Goal: Task Accomplishment & Management: Use online tool/utility

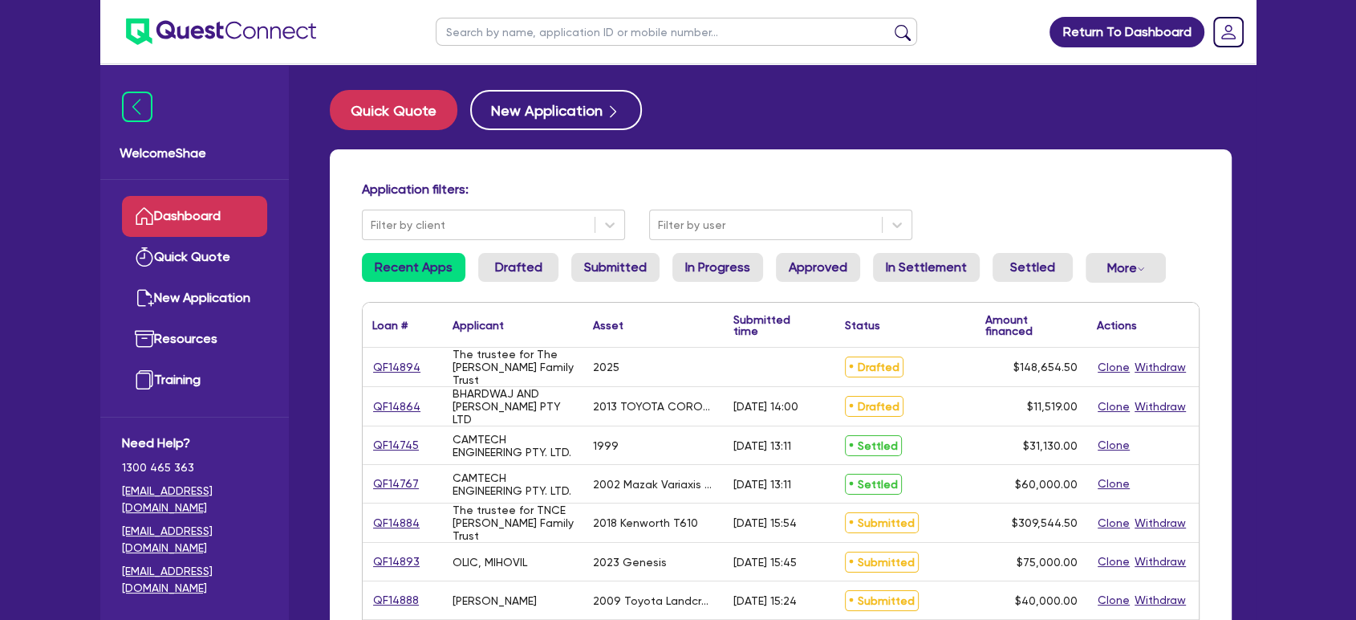
click at [477, 39] on input "text" at bounding box center [677, 32] width 482 height 28
type input "excavations"
click at [890, 24] on button "submit" at bounding box center [903, 35] width 26 height 22
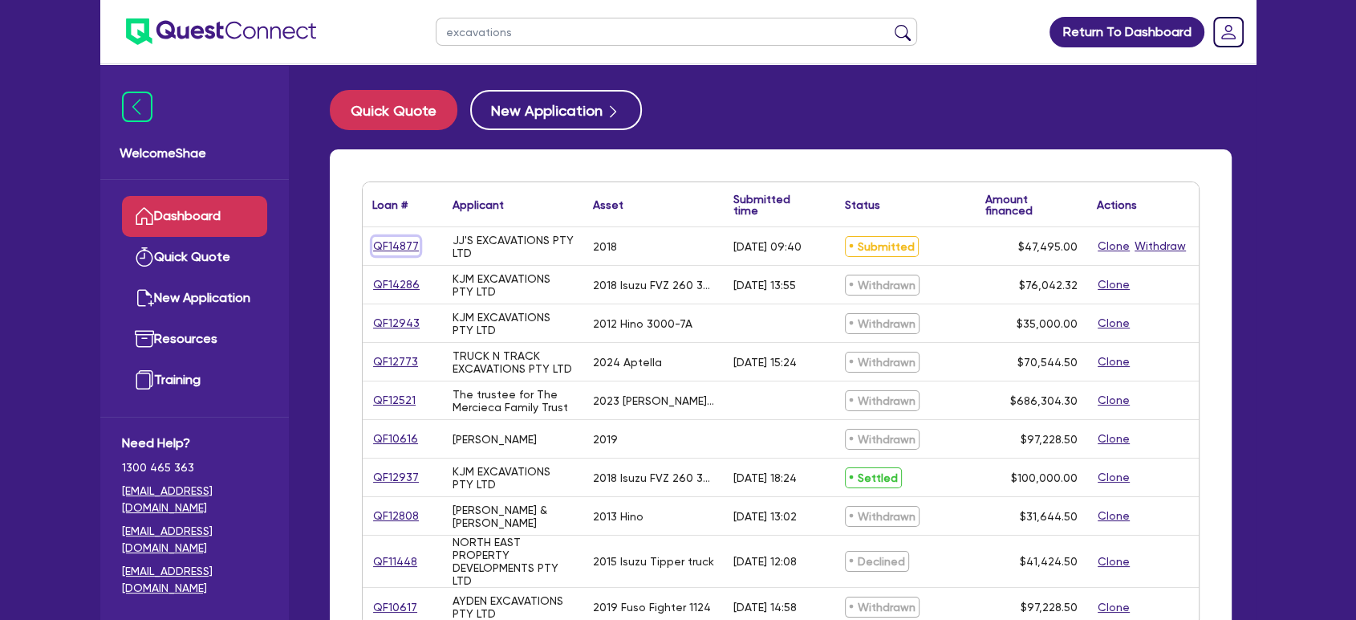
click at [392, 246] on link "QF14877" at bounding box center [395, 246] width 47 height 18
select select "PRIMARY_ASSETS"
select select "CONSTRUCTION_AND_EARTHMOVING_EQUIPMENT"
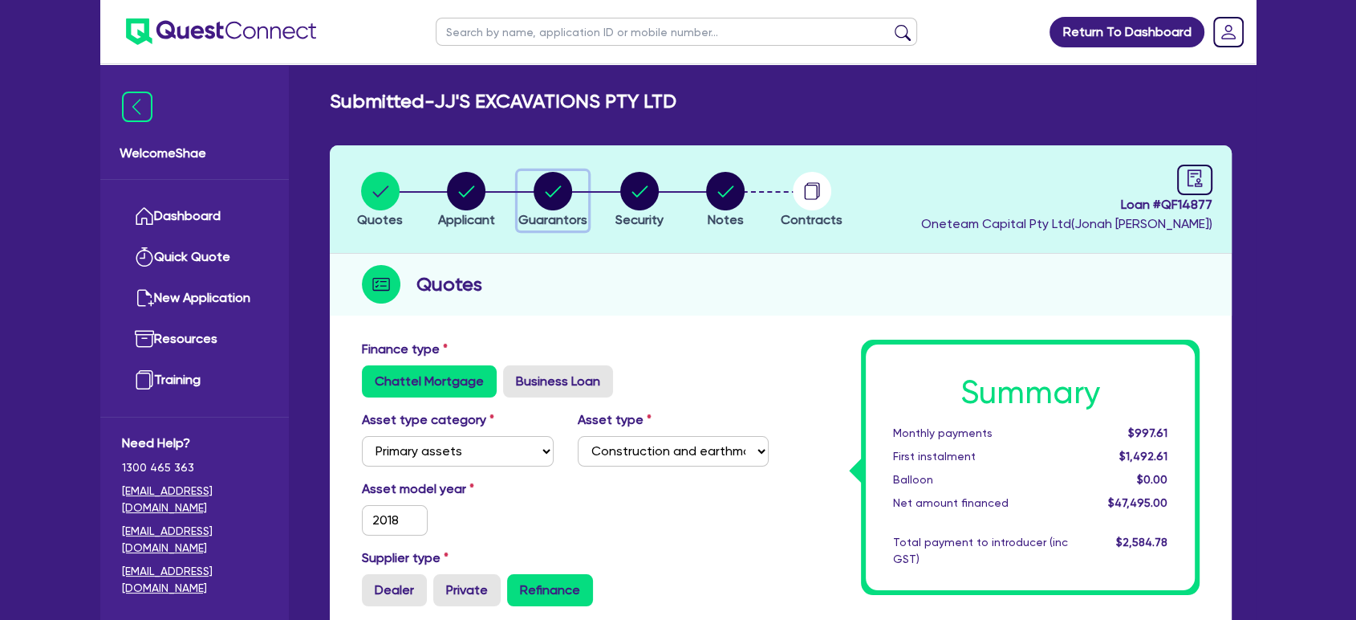
click at [559, 189] on circle "button" at bounding box center [553, 191] width 39 height 39
select select "MR"
select select "VIC"
select select "SINGLE"
select select "EQUIPMENT"
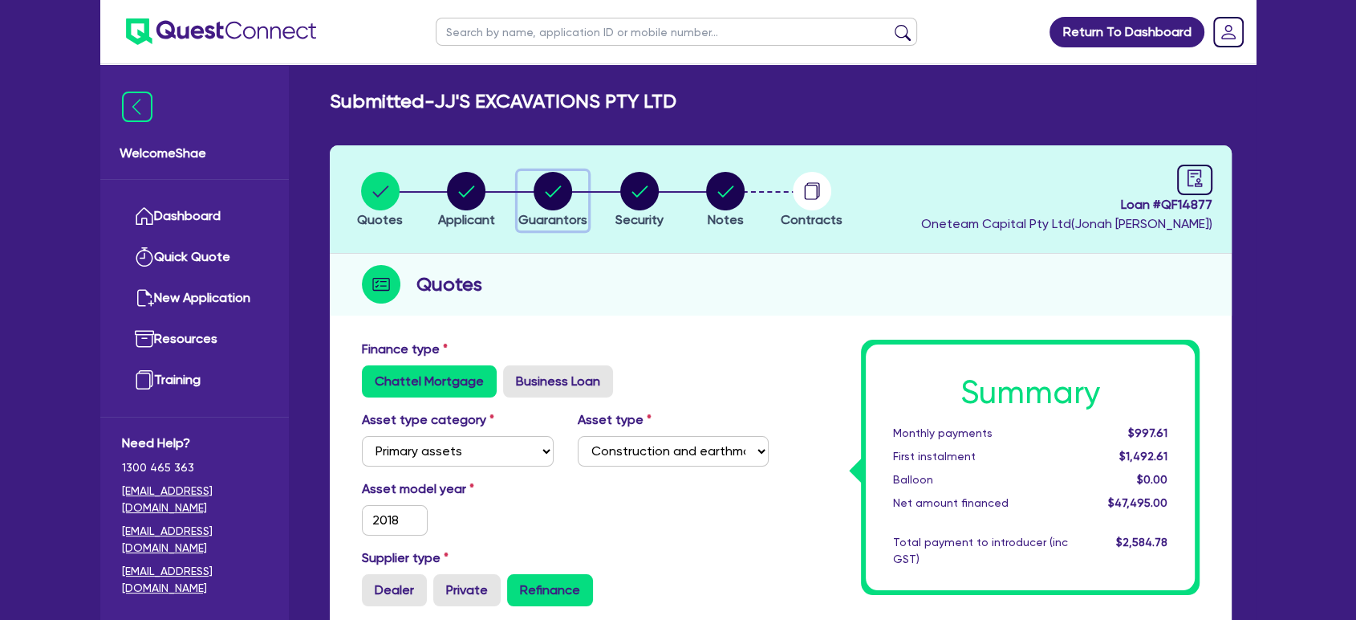
select select "EQUIPMENT"
select select "VEHICLE"
select select "EQUIPMENT_LOAN"
select select "VEHICLE_LOAN"
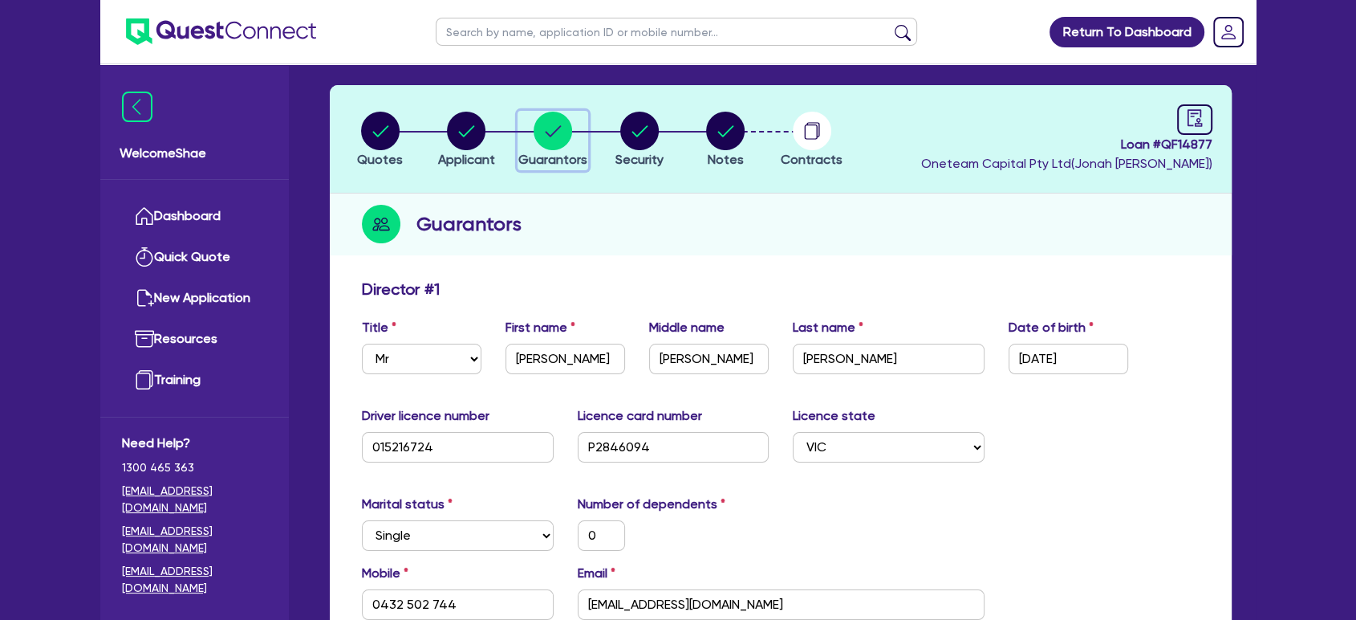
scroll to position [89, 0]
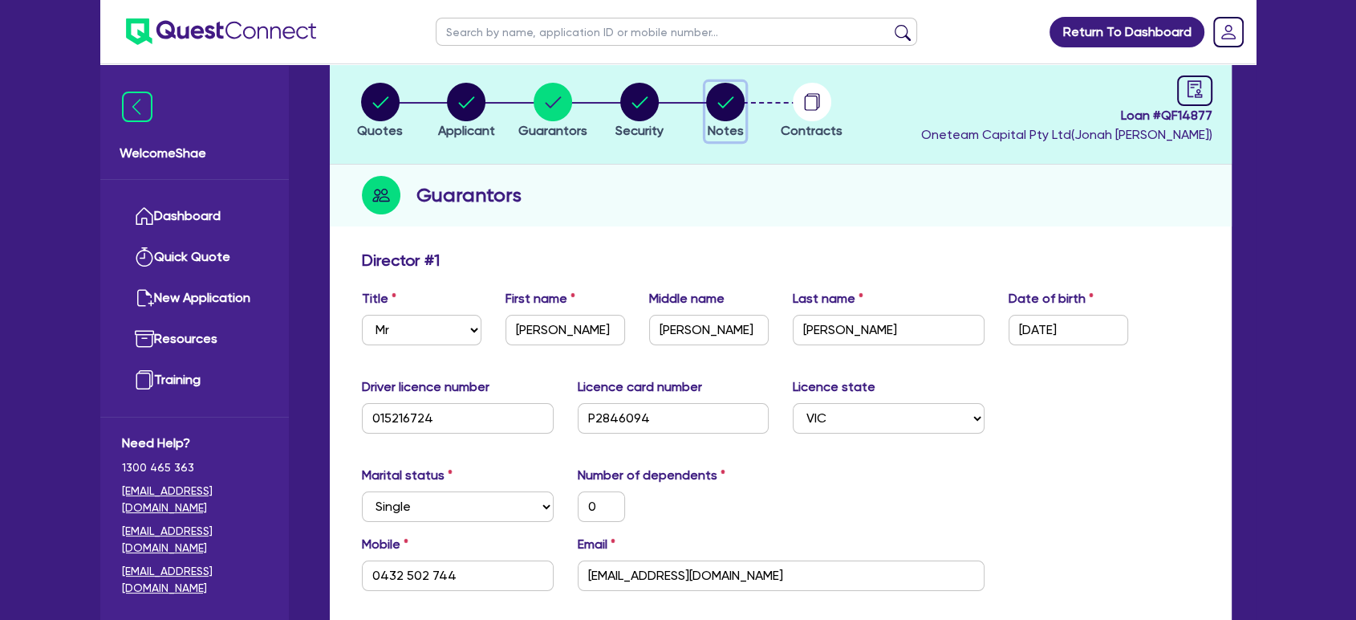
click at [732, 104] on circle "button" at bounding box center [725, 102] width 39 height 39
select select "Other"
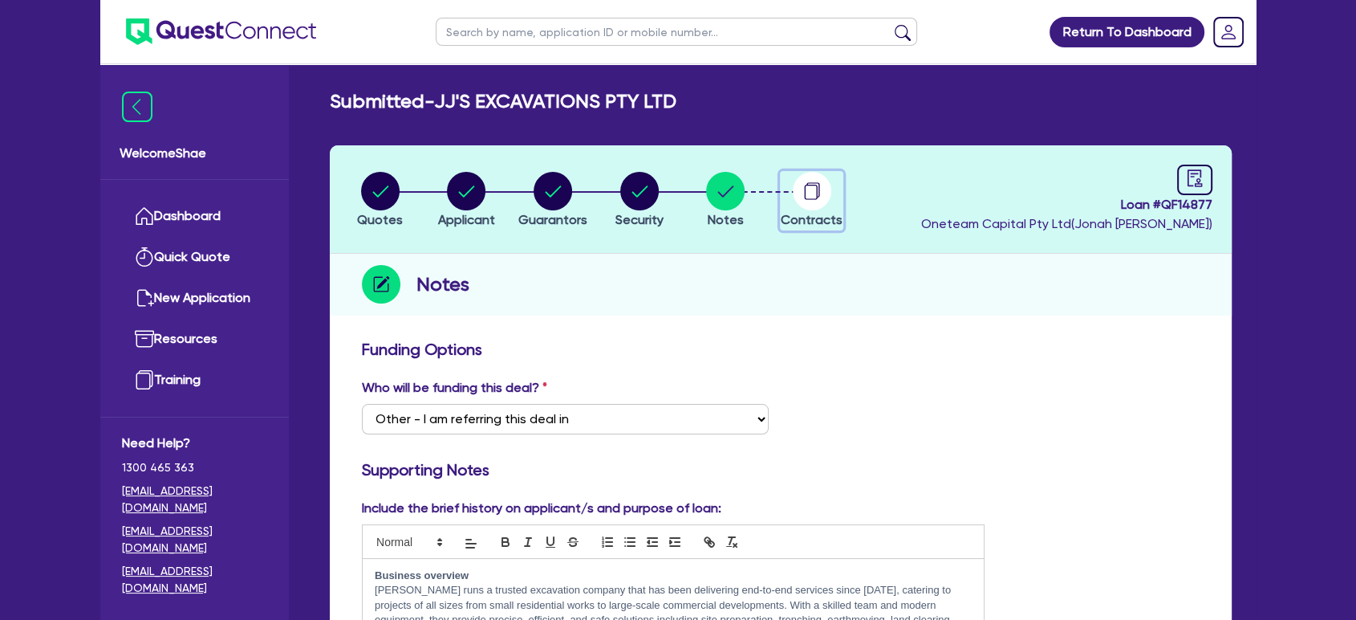
click at [815, 189] on circle "button" at bounding box center [812, 191] width 39 height 39
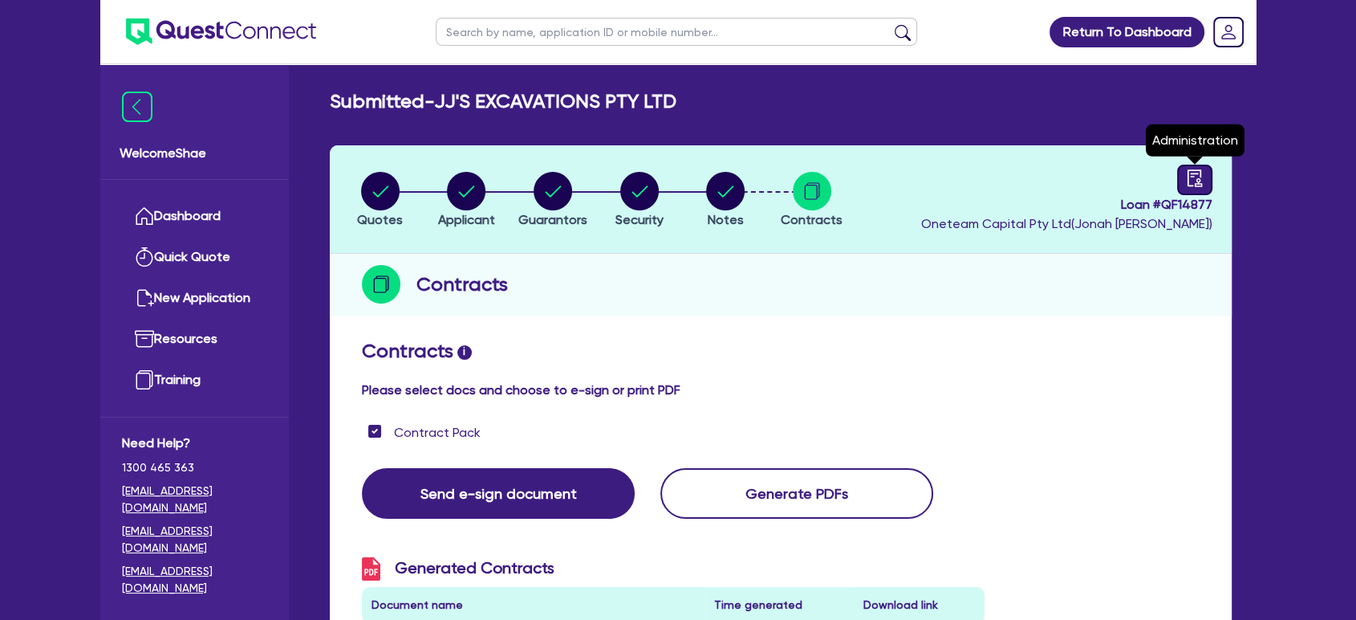
click at [1194, 180] on icon "audit" at bounding box center [1195, 178] width 18 height 18
select select "SUBMITTED_AMENDED"
select select "Metro Finance"
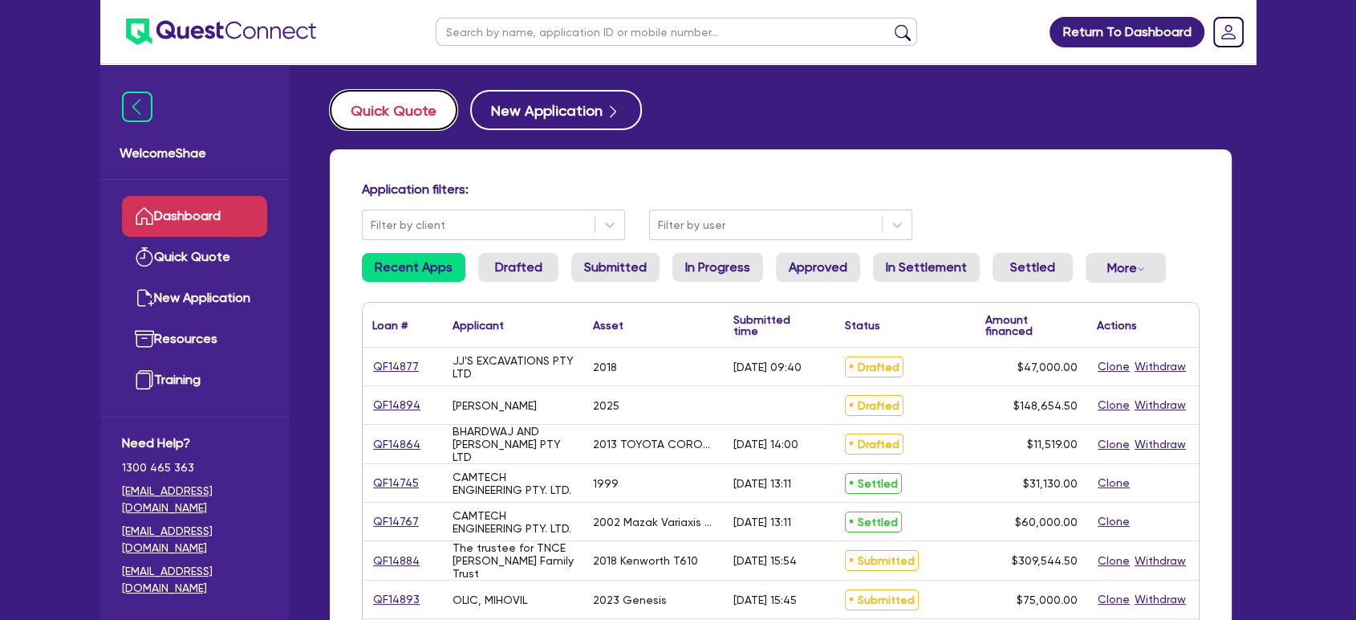
click at [404, 109] on button "Quick Quote" at bounding box center [394, 110] width 128 height 40
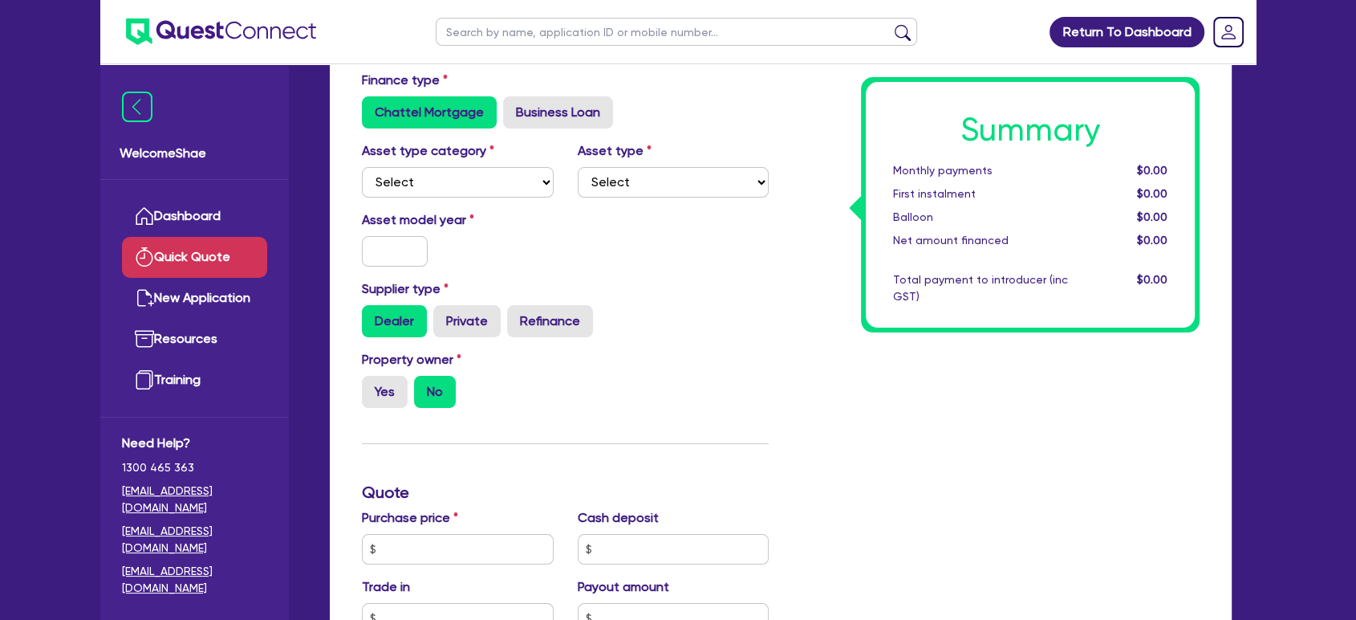
scroll to position [356, 0]
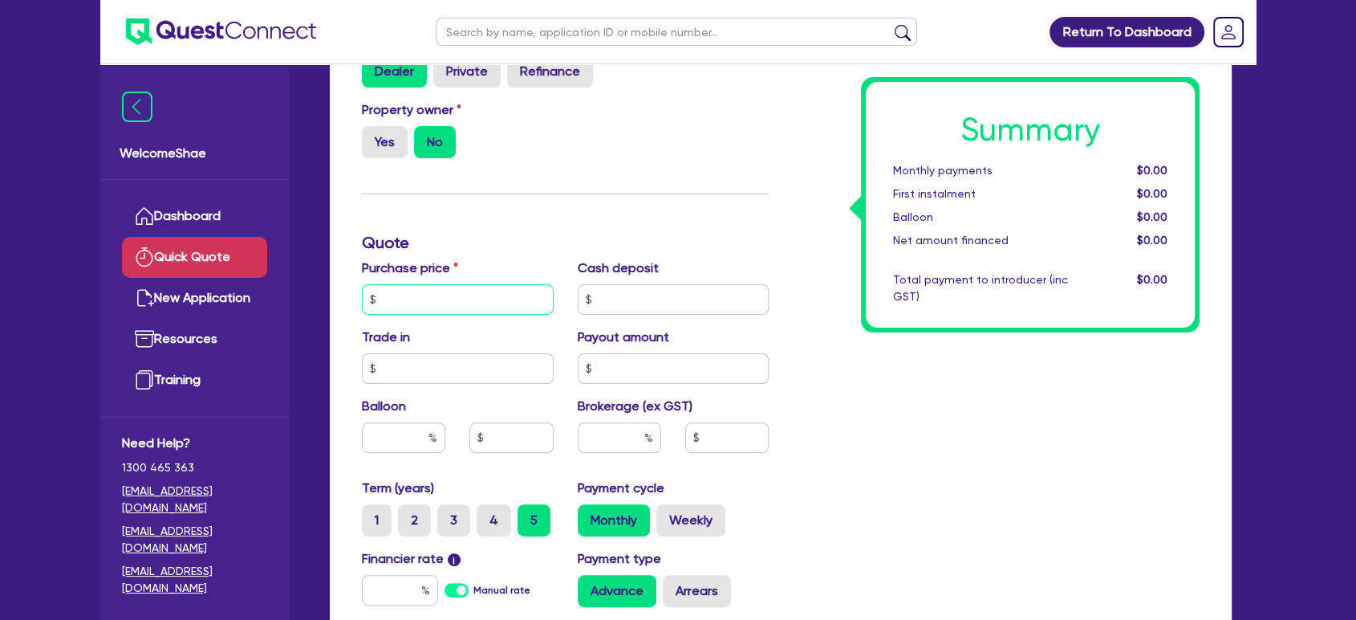
click at [433, 291] on input "text" at bounding box center [458, 299] width 192 height 30
type input "49,500"
click at [404, 588] on input "text" at bounding box center [400, 590] width 76 height 30
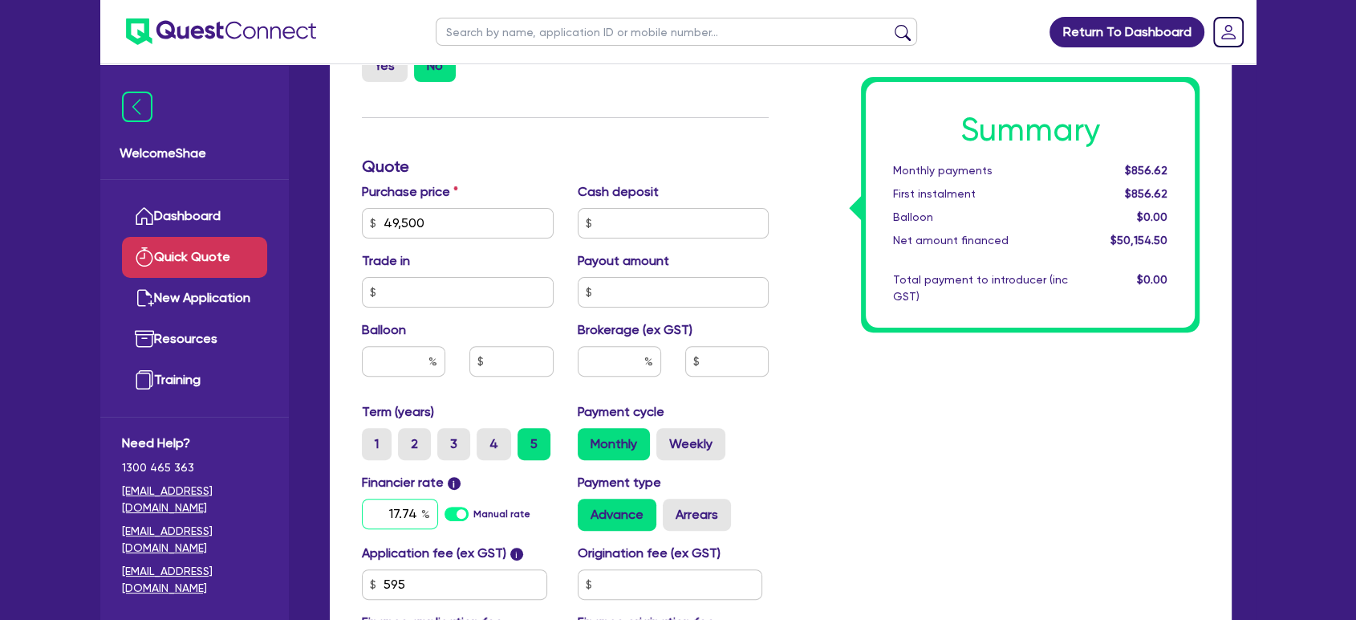
scroll to position [535, 0]
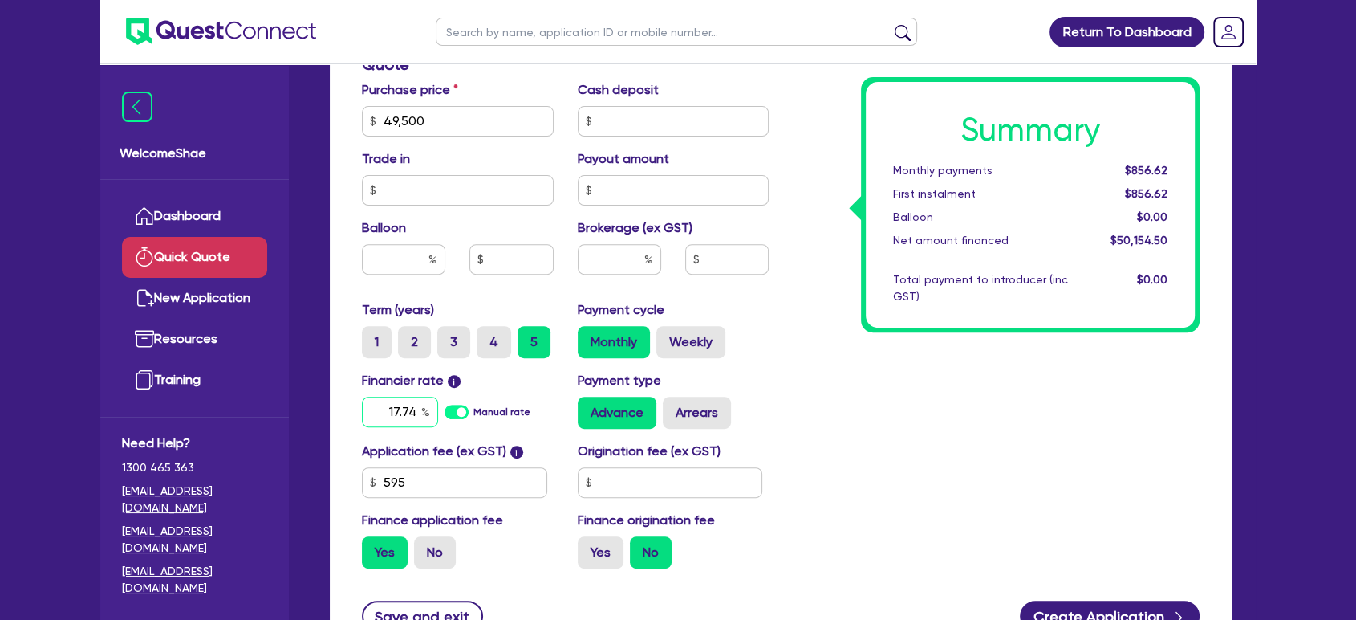
type input "17.74"
click at [626, 250] on input "text" at bounding box center [619, 259] width 83 height 30
type input "10"
click at [871, 403] on div "Summary Monthly payments $1,248.07 First instalment $1,248.07 Balloon $0.00 Net…" at bounding box center [996, 112] width 431 height 938
type input "5,015.45"
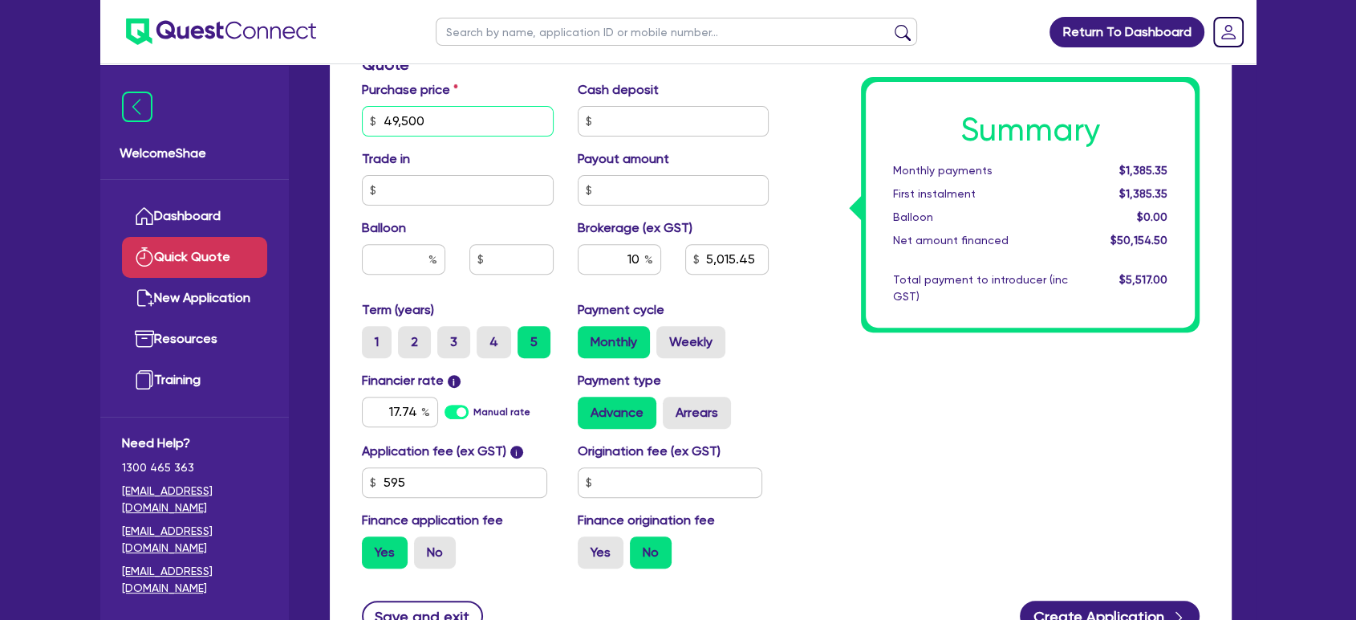
drag, startPoint x: 449, startPoint y: 114, endPoint x: 270, endPoint y: 107, distance: 179.1
click at [271, 108] on div "Welcome Shae Dashboard Quick Quote New Application Ref Company Ref Salesperson …" at bounding box center [678, 112] width 1156 height 1295
type input "38,500"
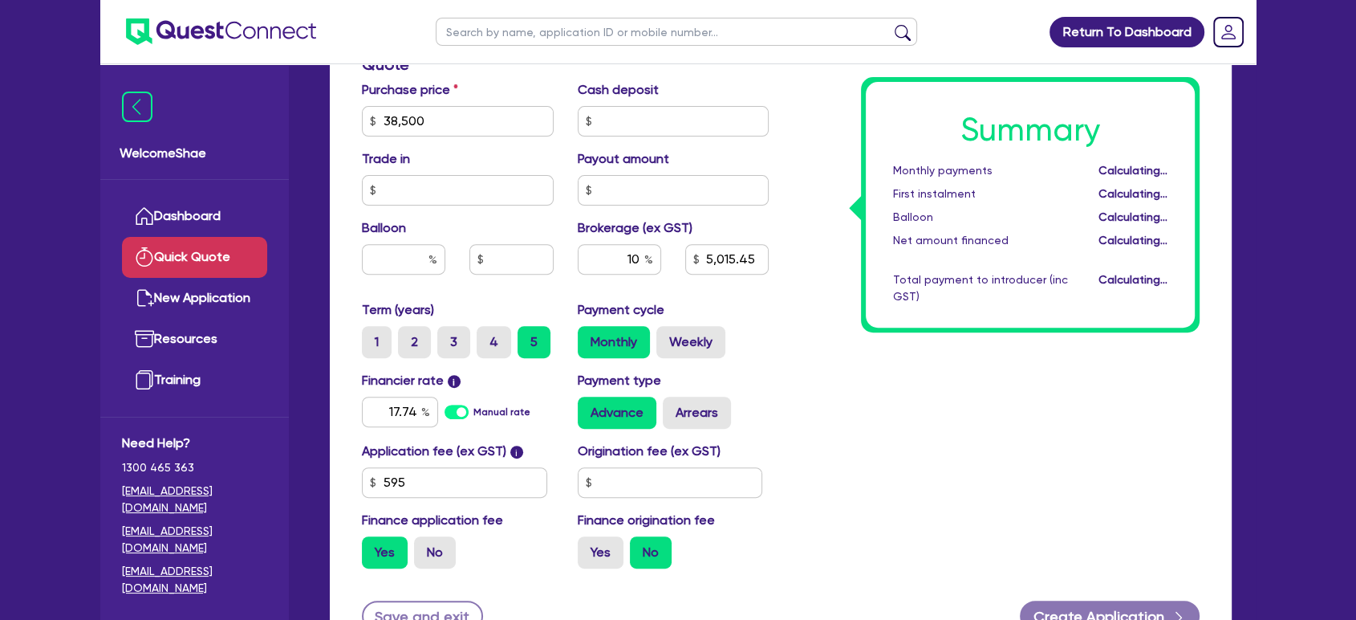
drag, startPoint x: 854, startPoint y: 404, endPoint x: 767, endPoint y: 372, distance: 92.4
click at [854, 405] on div "Summary Monthly payments Calculating... First instalment Calculating... Balloon…" at bounding box center [996, 112] width 431 height 938
type input "3,915.45"
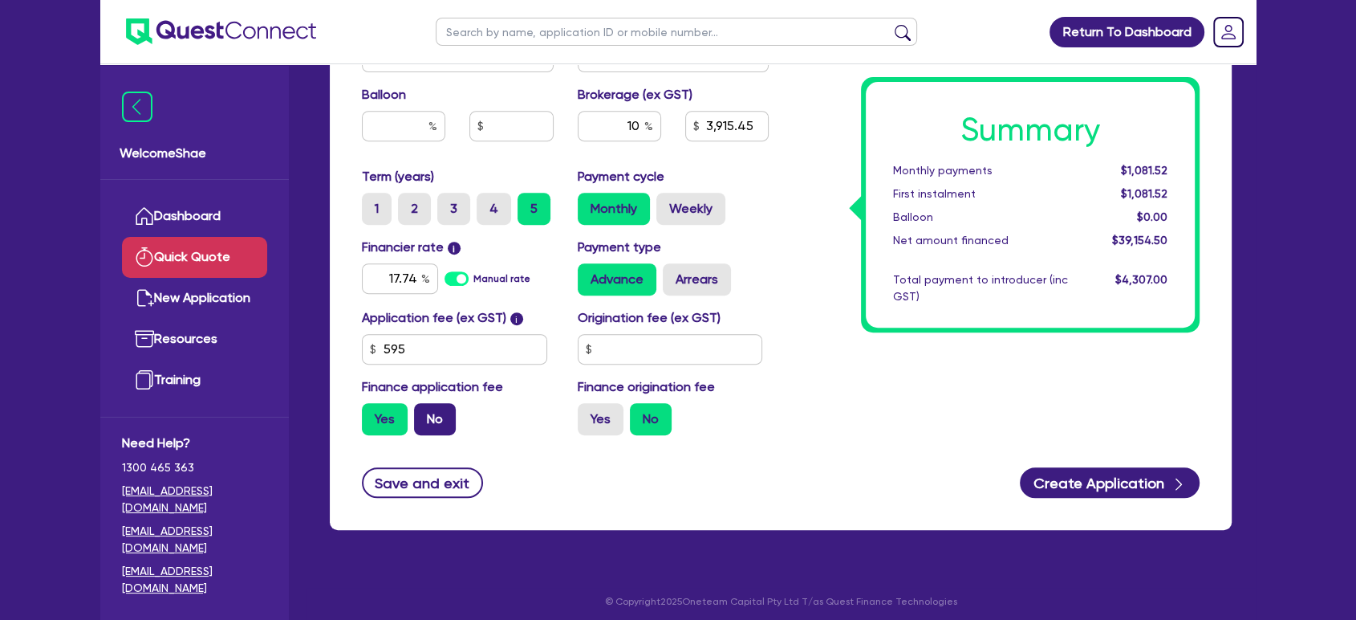
scroll to position [674, 0]
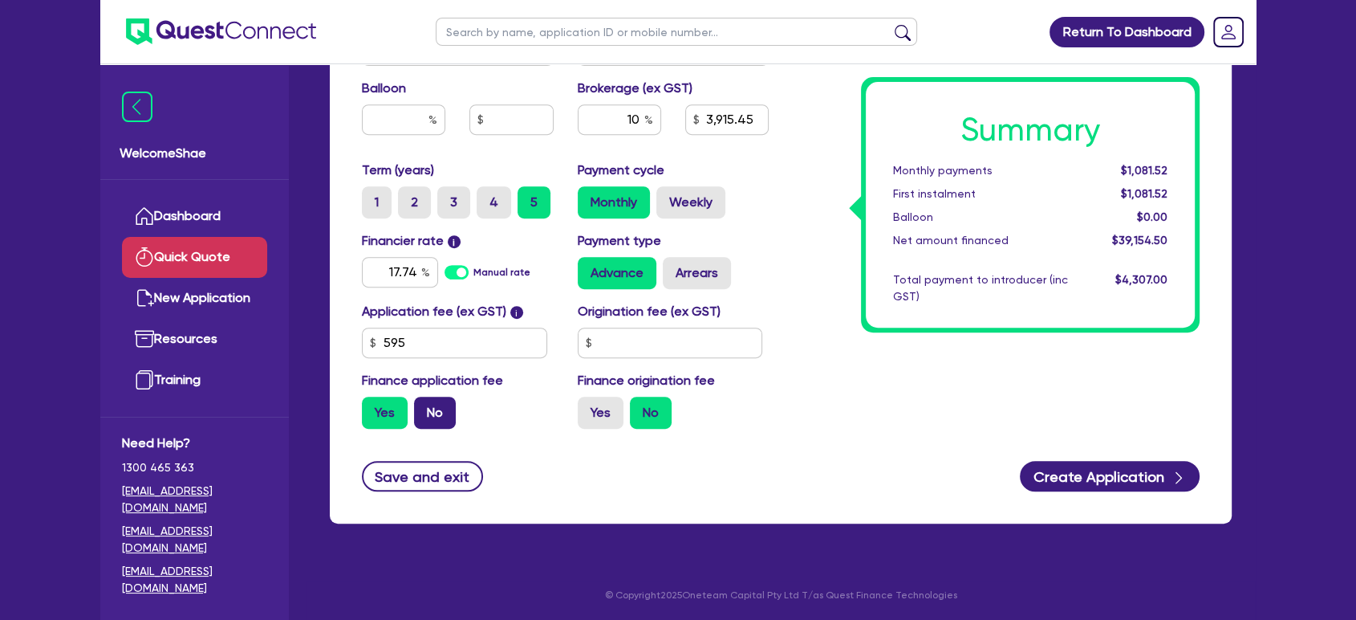
click at [430, 407] on label "No" at bounding box center [435, 412] width 42 height 32
click at [425, 407] on input "No" at bounding box center [419, 401] width 10 height 10
radio input "true"
type input "3,850"
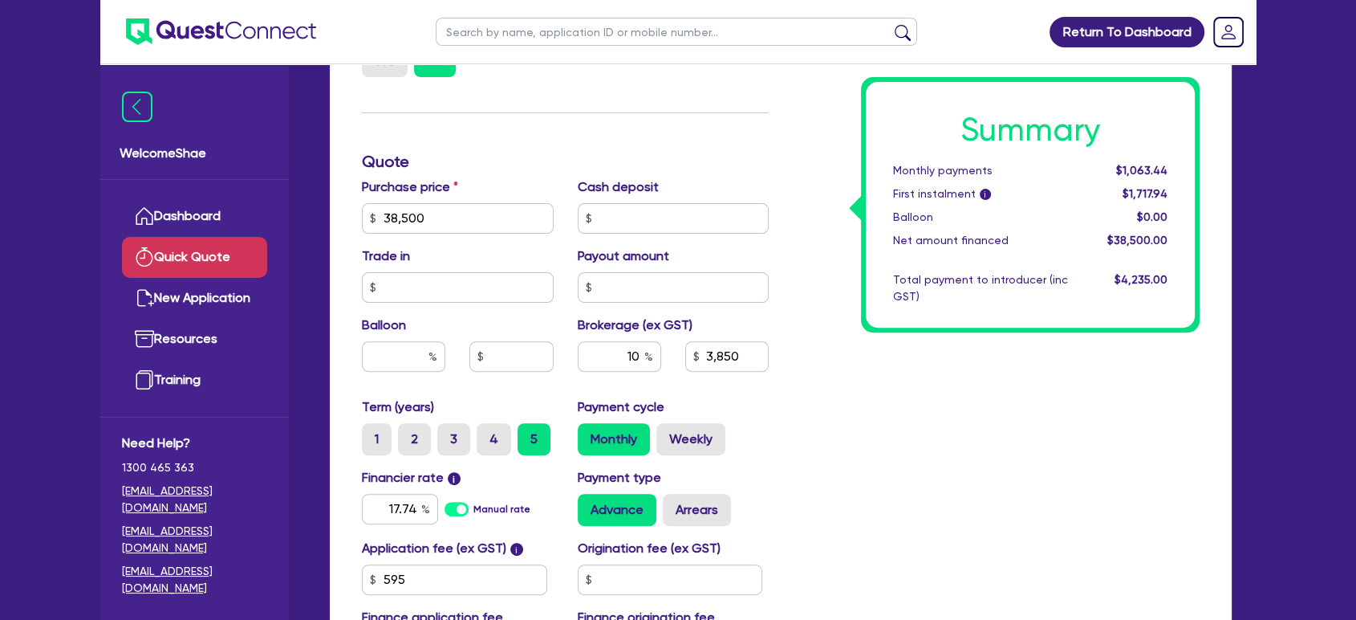
scroll to position [407, 0]
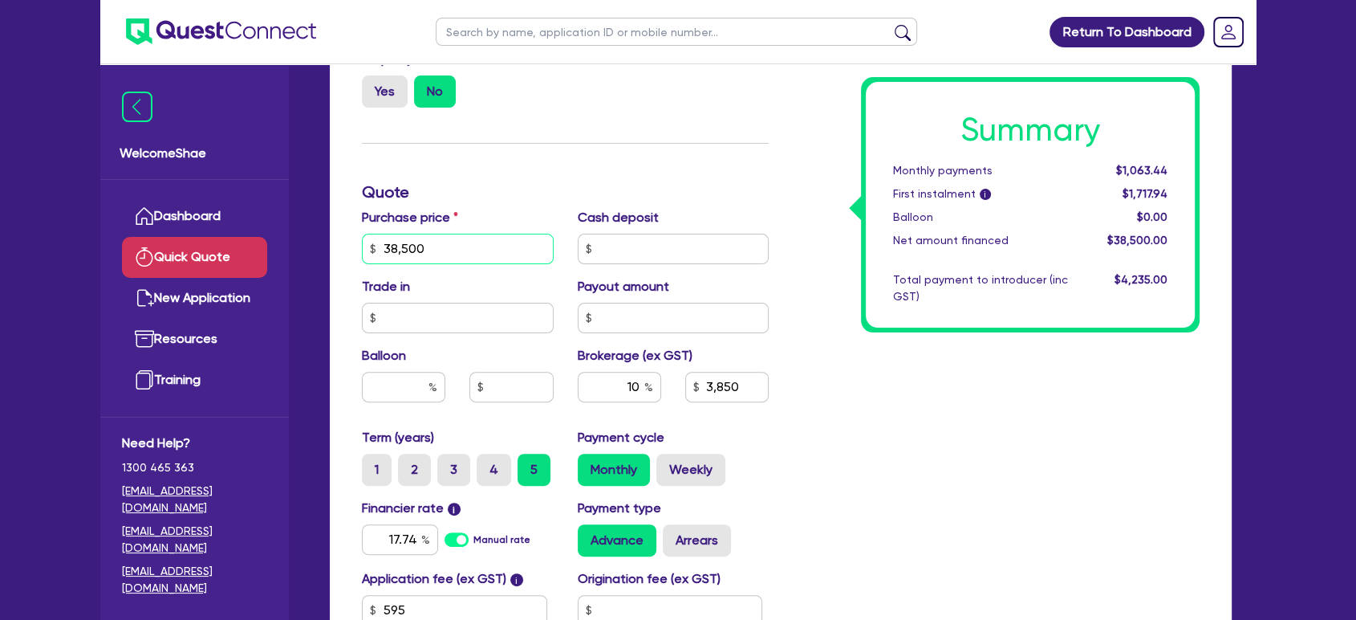
drag, startPoint x: 454, startPoint y: 245, endPoint x: 324, endPoint y: 217, distance: 133.0
click at [324, 217] on div "Finance type Chattel Mortgage Business Loan Asset type category Select Cars and…" at bounding box center [781, 273] width 926 height 1071
type input "49,500"
click at [1004, 496] on div "Summary Monthly payments $1,367.27 First instalment i $2,021.77 Balloon $0.00 N…" at bounding box center [996, 239] width 431 height 938
type input "4,950"
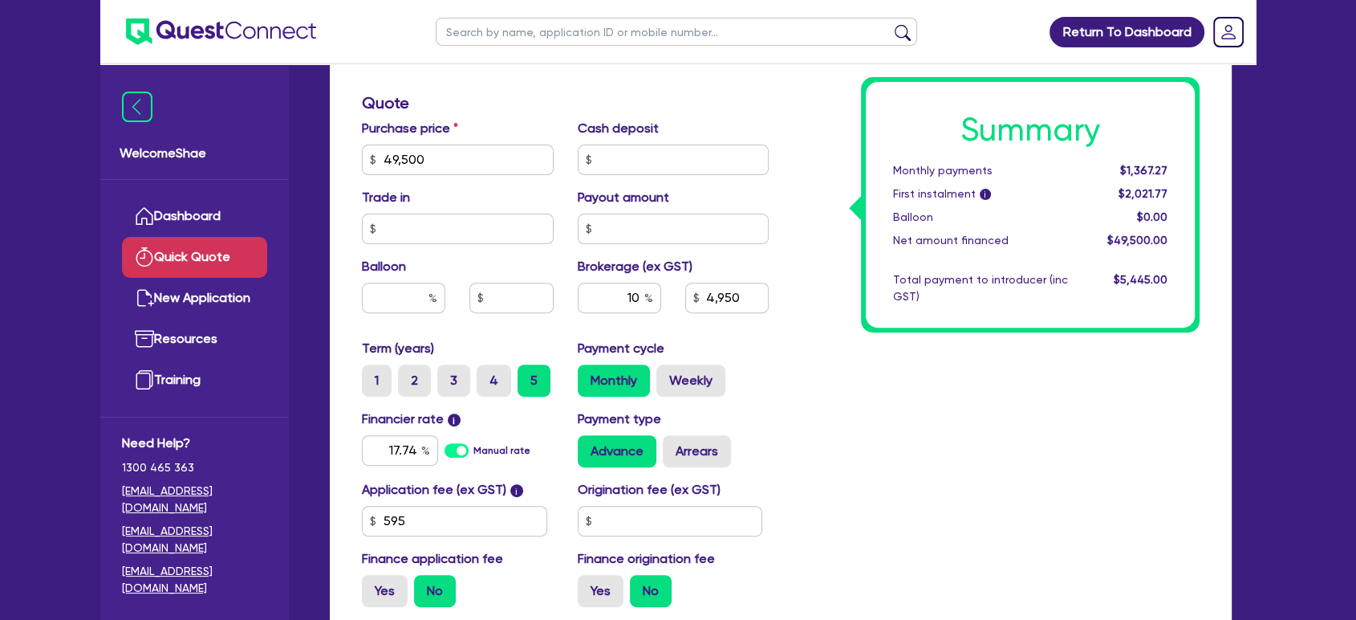
scroll to position [140, 0]
